Goal: Task Accomplishment & Management: Use online tool/utility

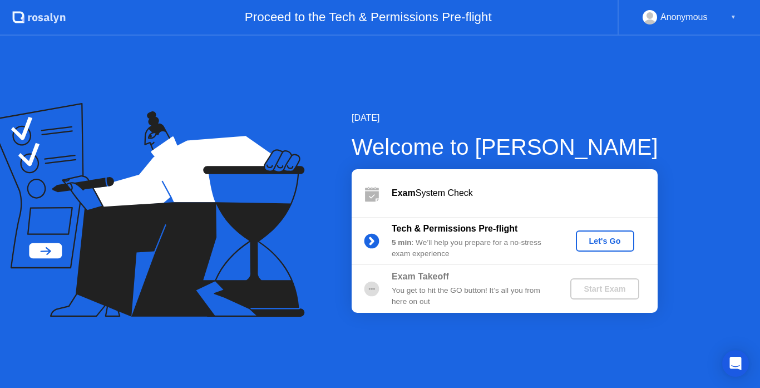
click at [615, 240] on div "Let's Go" at bounding box center [605, 240] width 50 height 9
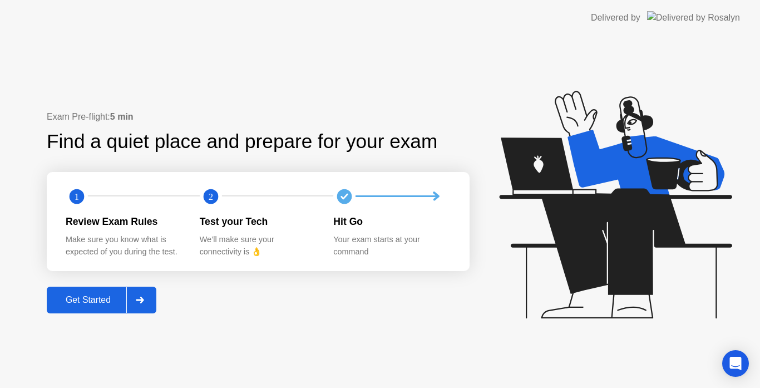
click at [81, 303] on div "Get Started" at bounding box center [88, 300] width 76 height 10
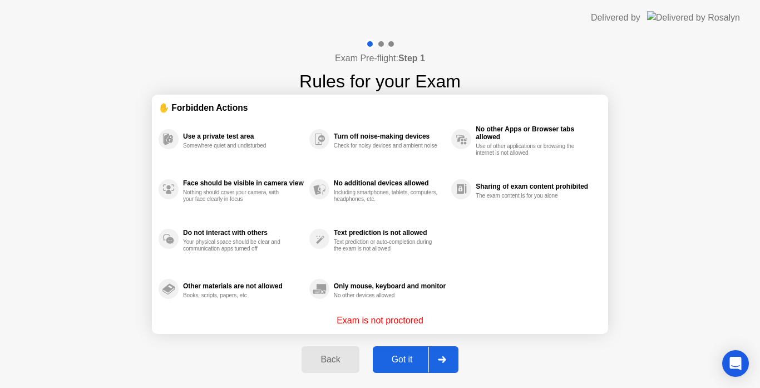
click at [237, 326] on div "Exam is not proctored" at bounding box center [380, 320] width 443 height 13
click at [401, 355] on div "Got it" at bounding box center [402, 359] width 52 height 10
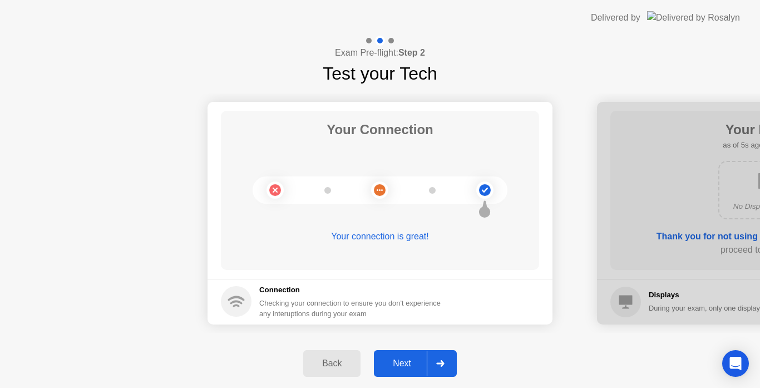
click at [400, 364] on div "Next" at bounding box center [402, 363] width 50 height 10
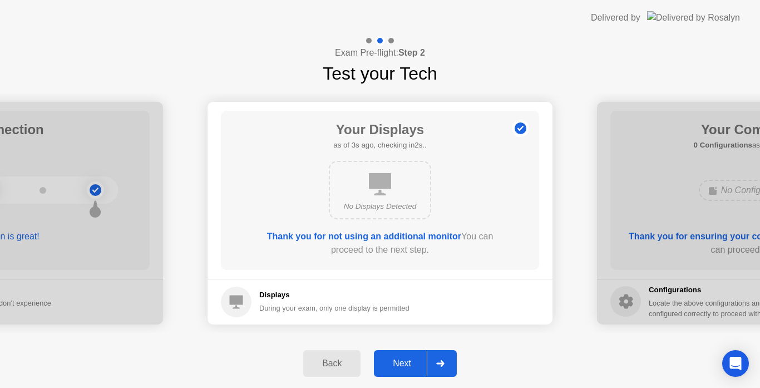
click at [406, 360] on div "Next" at bounding box center [402, 363] width 50 height 10
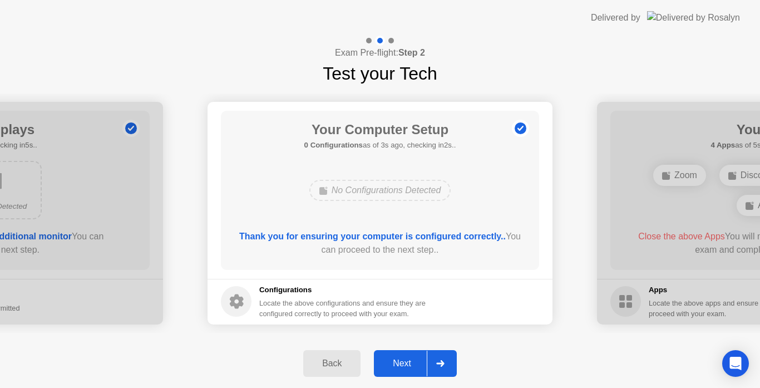
click at [404, 362] on div "Next" at bounding box center [402, 363] width 50 height 10
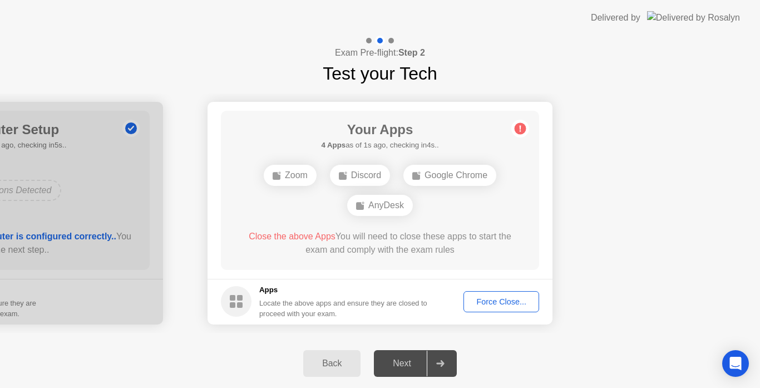
click at [404, 366] on div "Next" at bounding box center [402, 363] width 50 height 10
drag, startPoint x: 191, startPoint y: 208, endPoint x: 231, endPoint y: 211, distance: 39.7
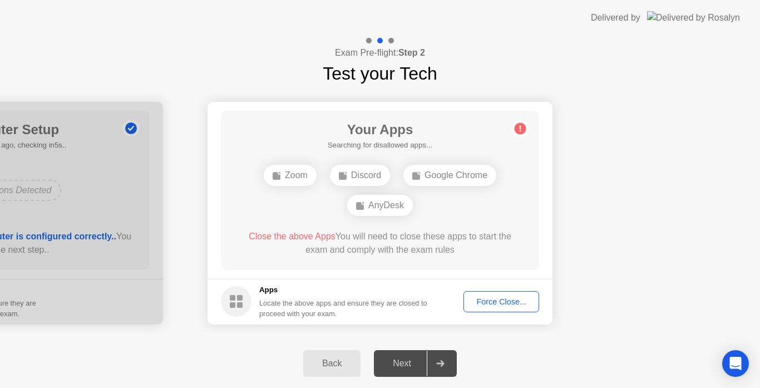
click at [213, 262] on main "Your Apps Searching for disallowed apps... Zoom Discord Google Chrome AnyDesk C…" at bounding box center [380, 190] width 345 height 177
click at [498, 300] on div "Force Close..." at bounding box center [501, 301] width 68 height 9
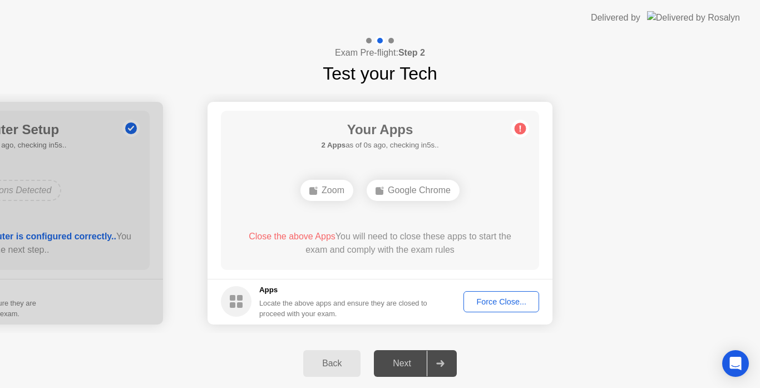
click at [503, 299] on div "Force Close..." at bounding box center [501, 301] width 68 height 9
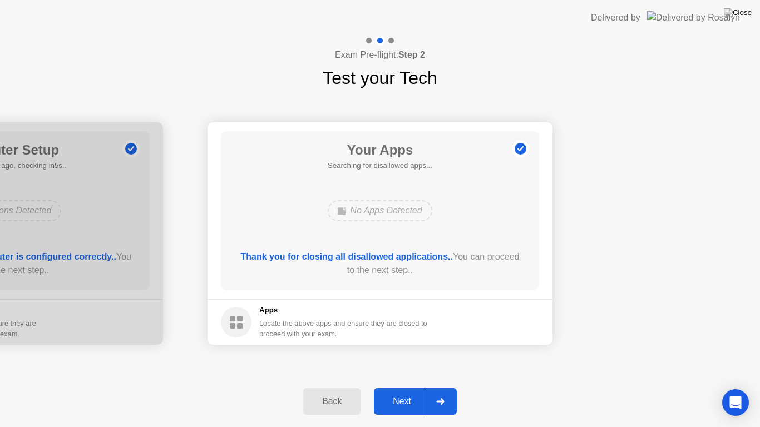
click at [399, 387] on div "Next" at bounding box center [402, 402] width 50 height 10
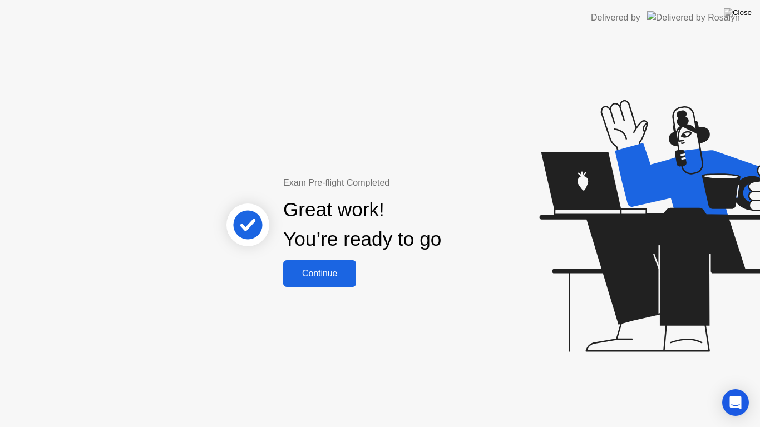
click at [316, 271] on div "Continue" at bounding box center [319, 274] width 66 height 10
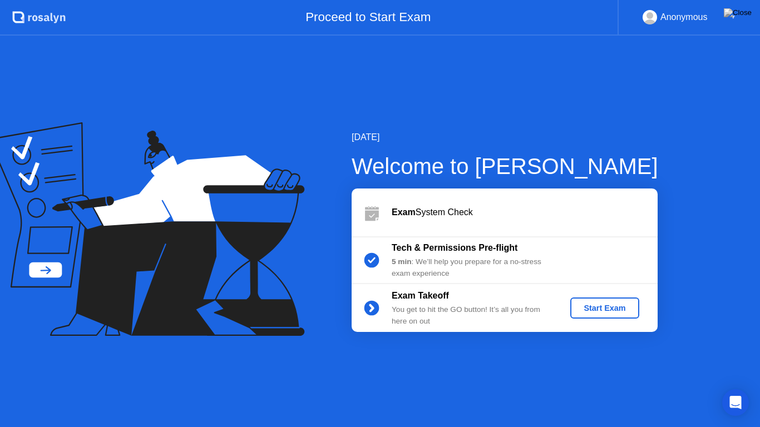
click at [605, 307] on div "Start Exam" at bounding box center [605, 308] width 60 height 9
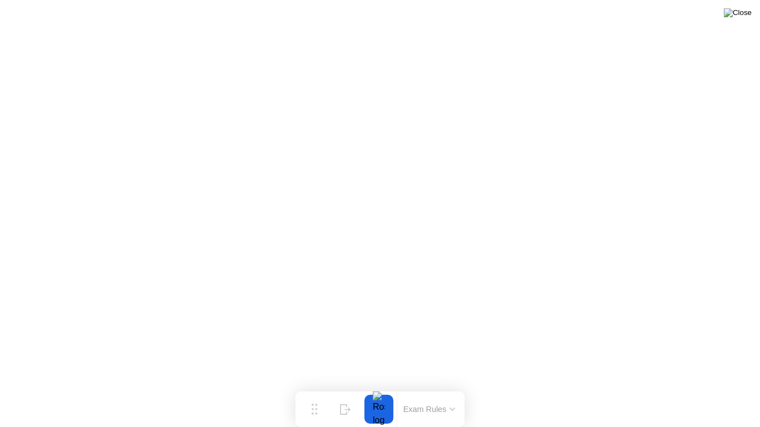
click at [744, 17] on img at bounding box center [738, 12] width 28 height 9
click at [462, 387] on div at bounding box center [380, 427] width 760 height 0
click at [745, 11] on img at bounding box center [738, 12] width 28 height 9
